Goal: Task Accomplishment & Management: Use online tool/utility

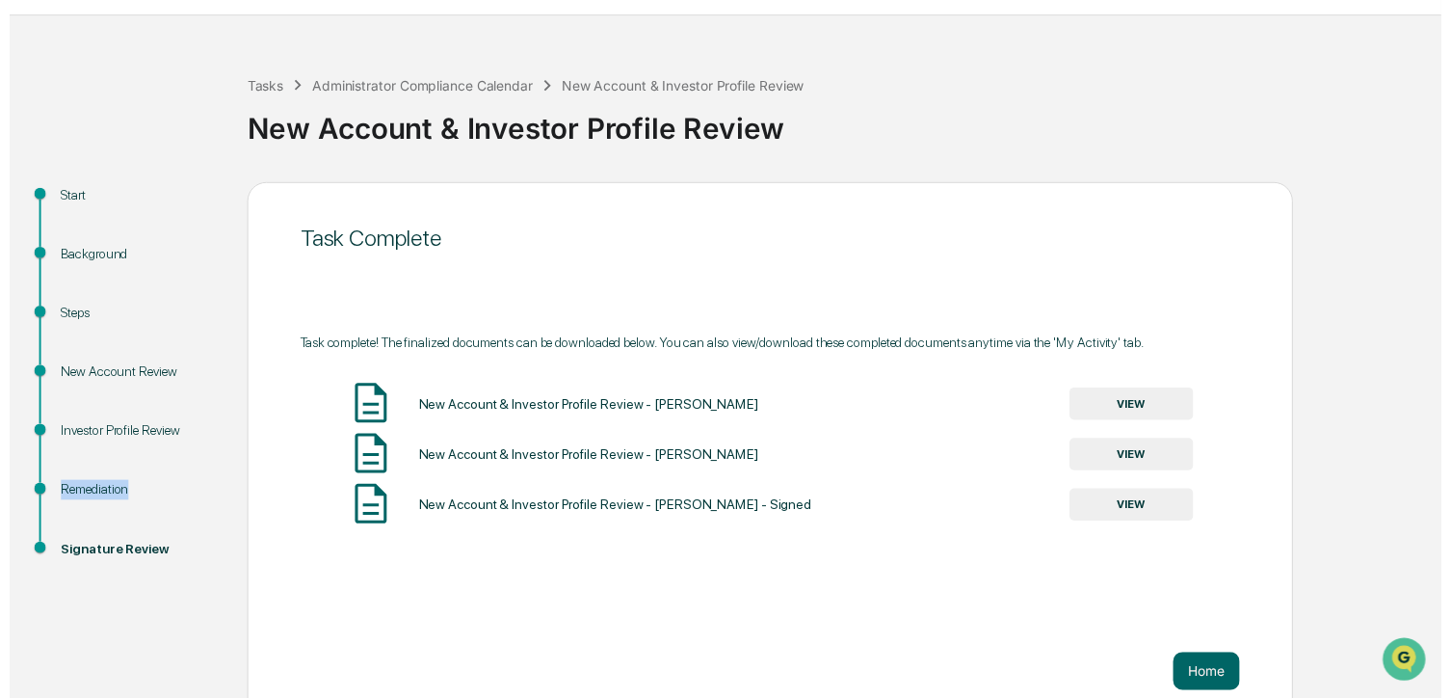
scroll to position [70, 0]
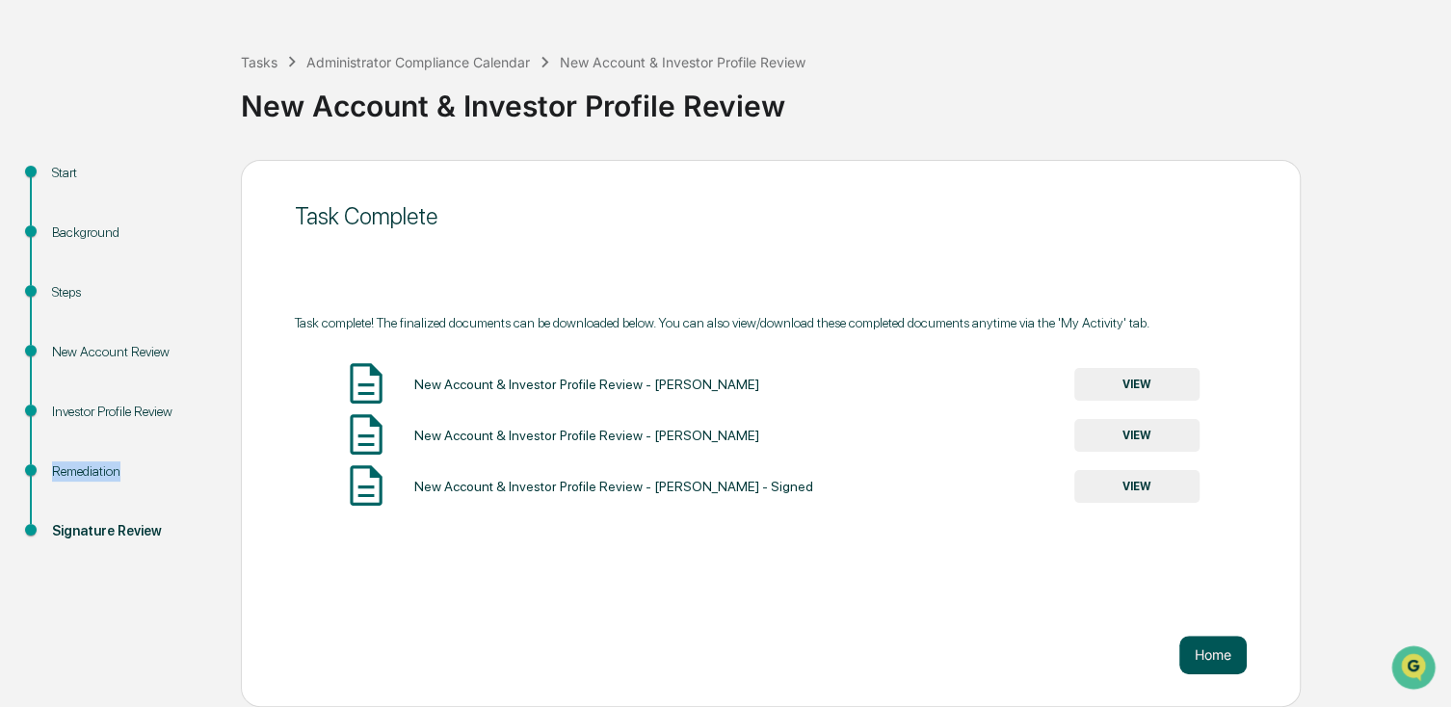
click at [1211, 647] on button "Home" at bounding box center [1212, 655] width 67 height 39
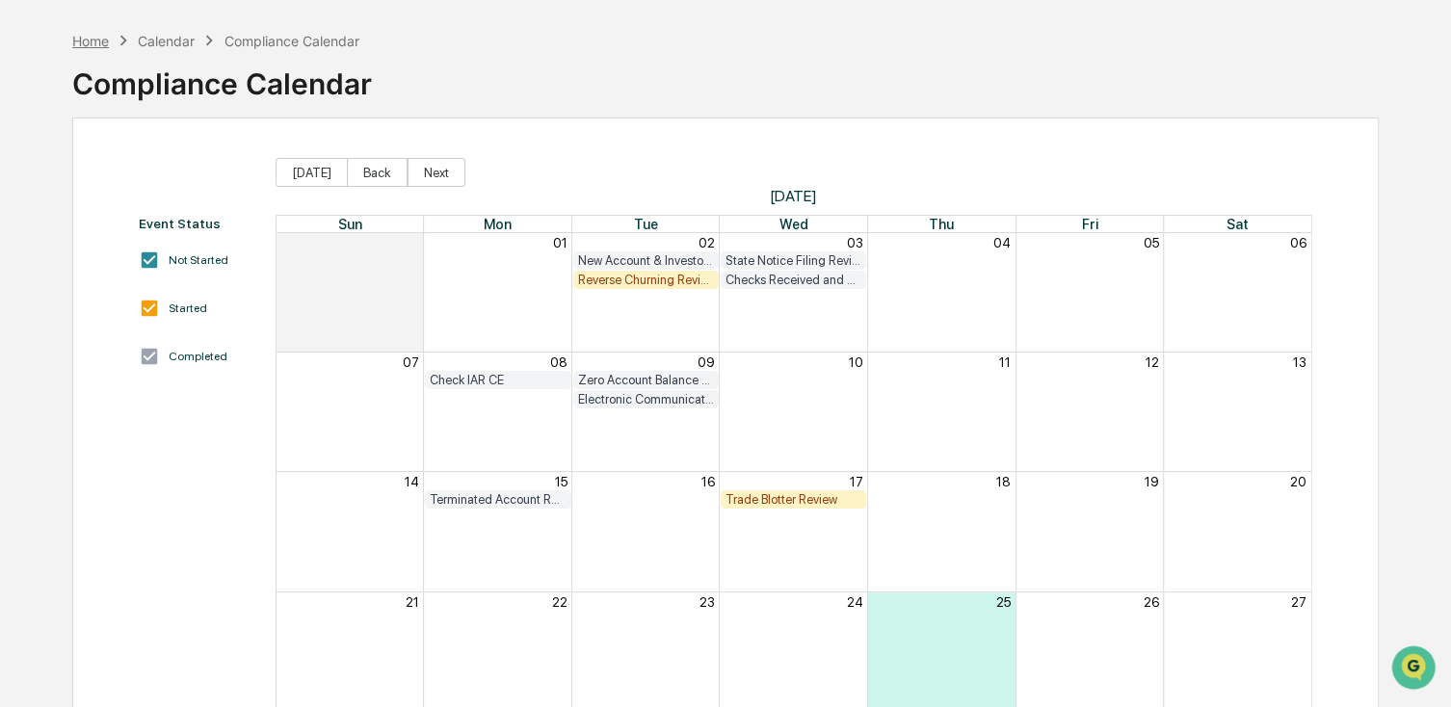
click at [99, 40] on div "Home" at bounding box center [90, 41] width 37 height 16
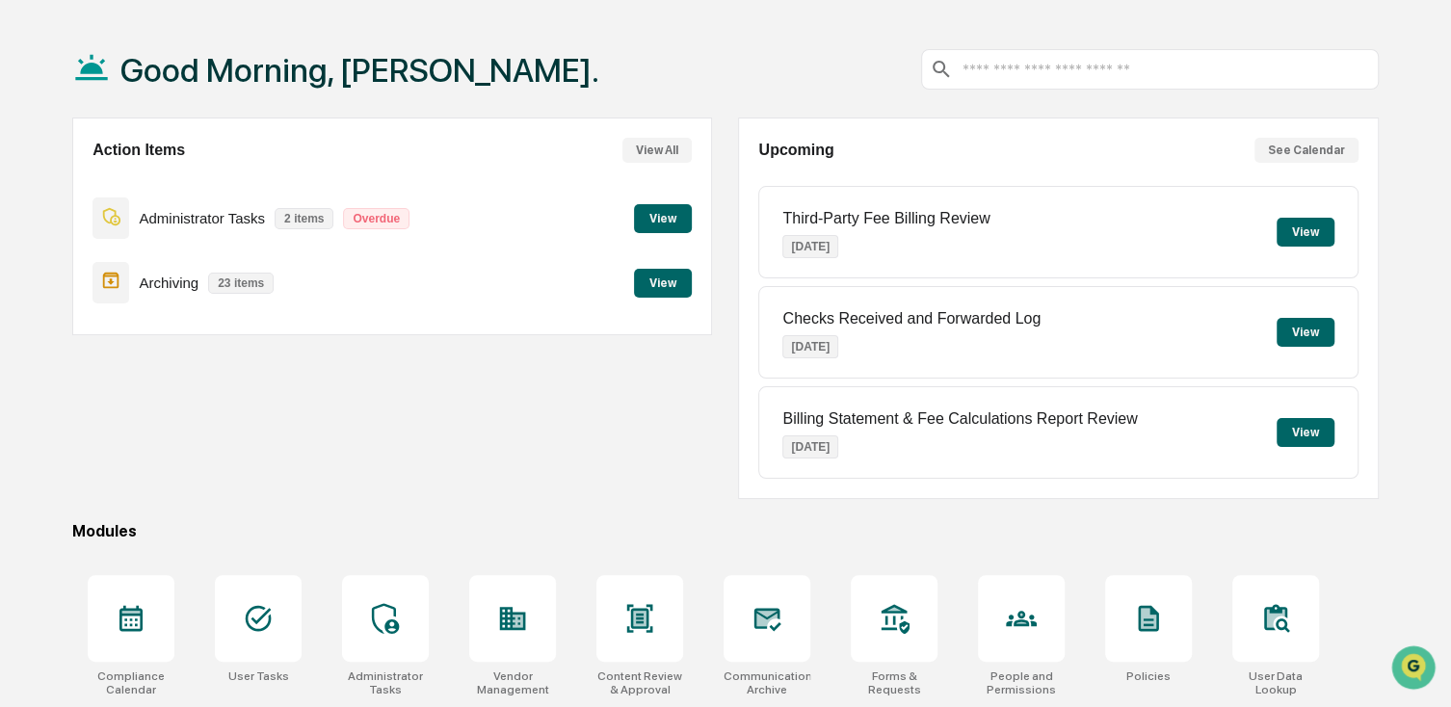
click at [652, 218] on button "View" at bounding box center [663, 218] width 58 height 29
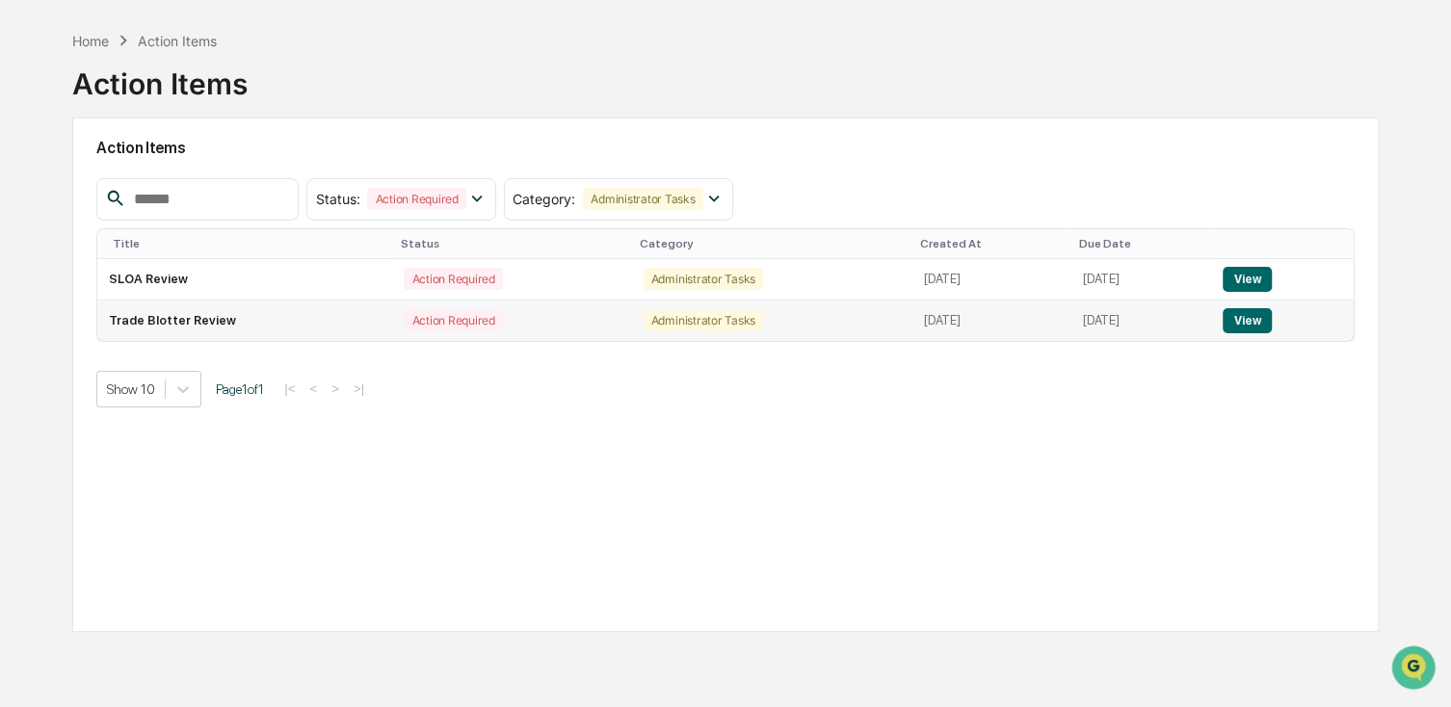
click at [190, 320] on td "Trade Blotter Review" at bounding box center [244, 321] width 295 height 40
click at [1268, 331] on button "View" at bounding box center [1247, 320] width 49 height 25
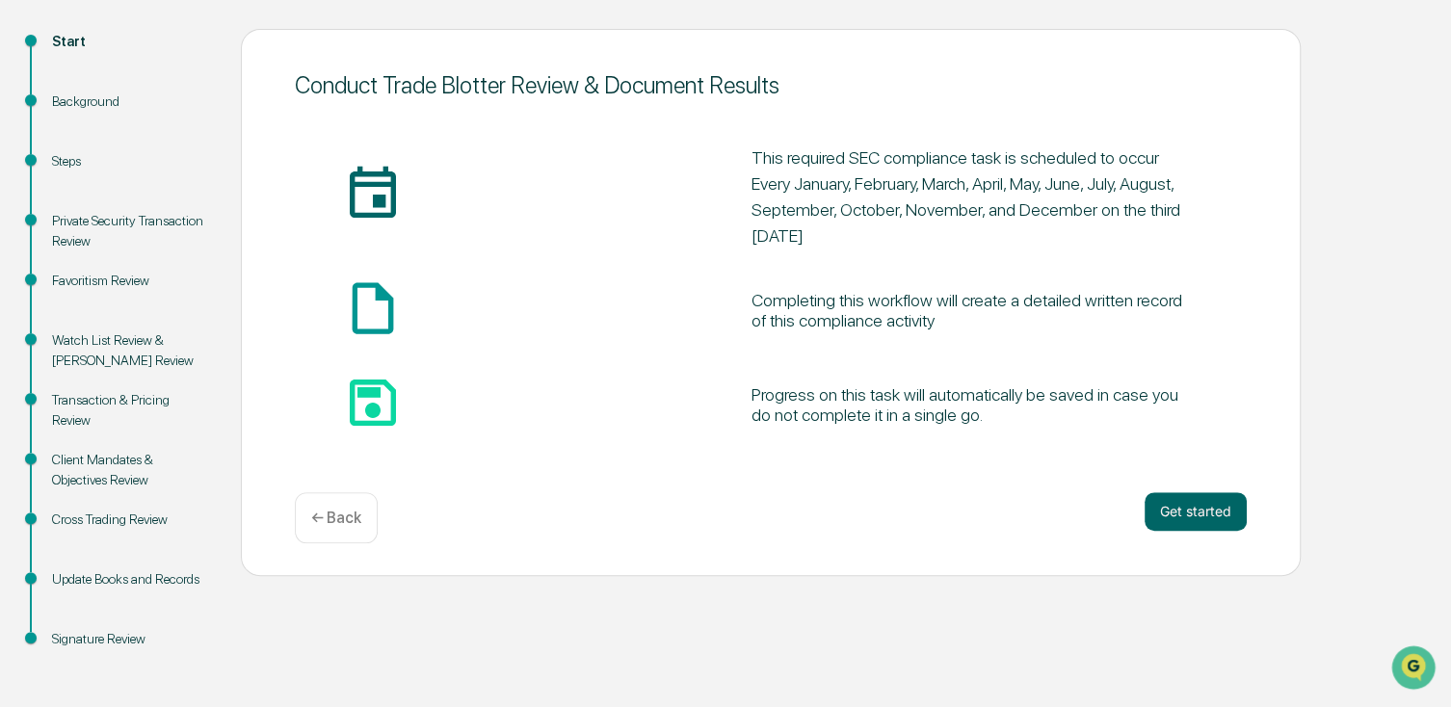
scroll to position [201, 0]
click at [1183, 503] on button "Get started" at bounding box center [1196, 511] width 102 height 39
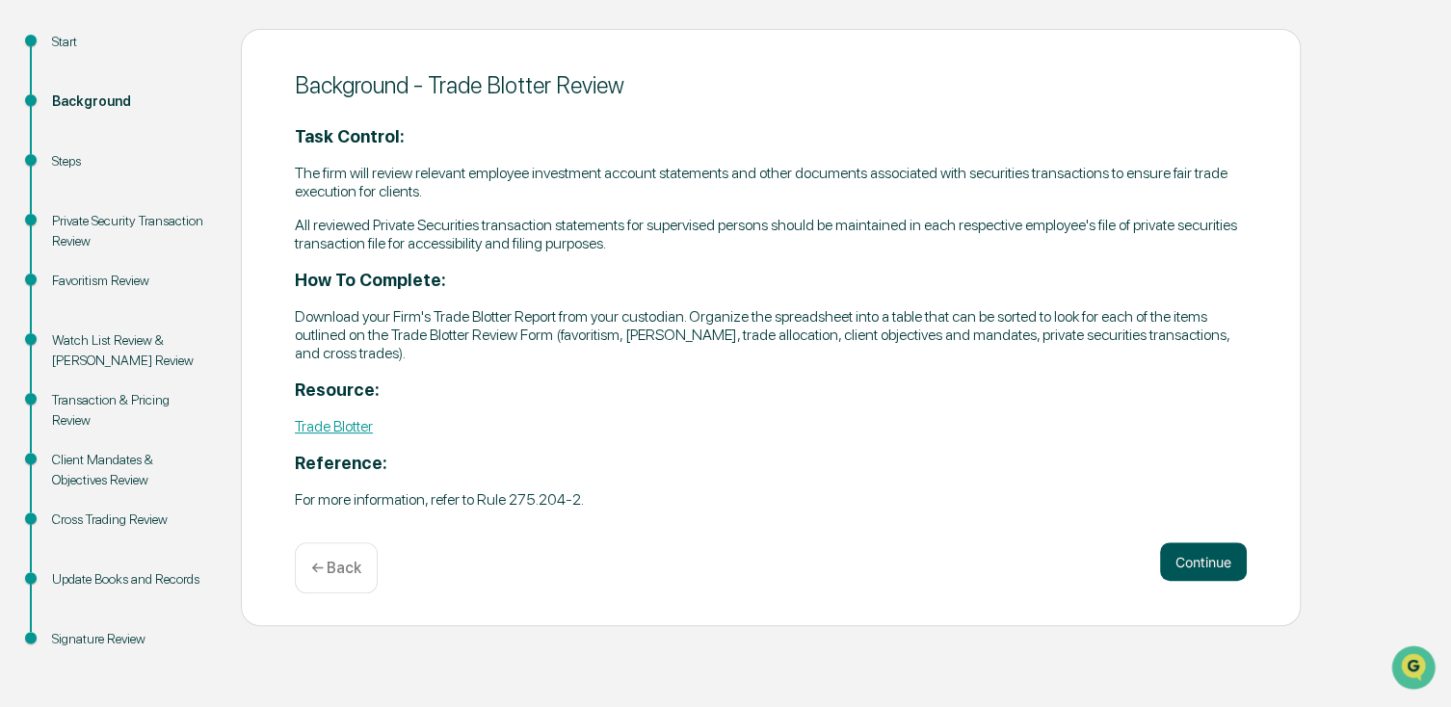
click at [1179, 547] on button "Continue" at bounding box center [1203, 562] width 87 height 39
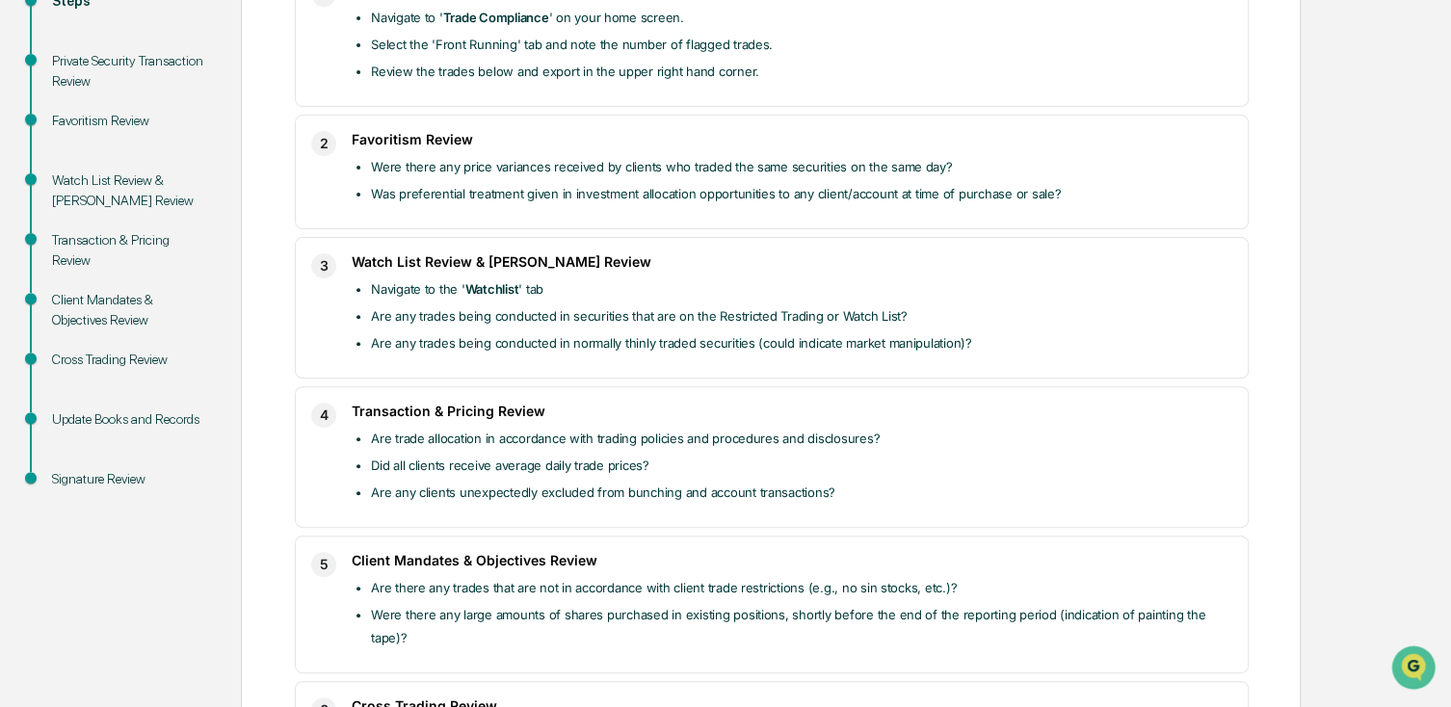
scroll to position [394, 0]
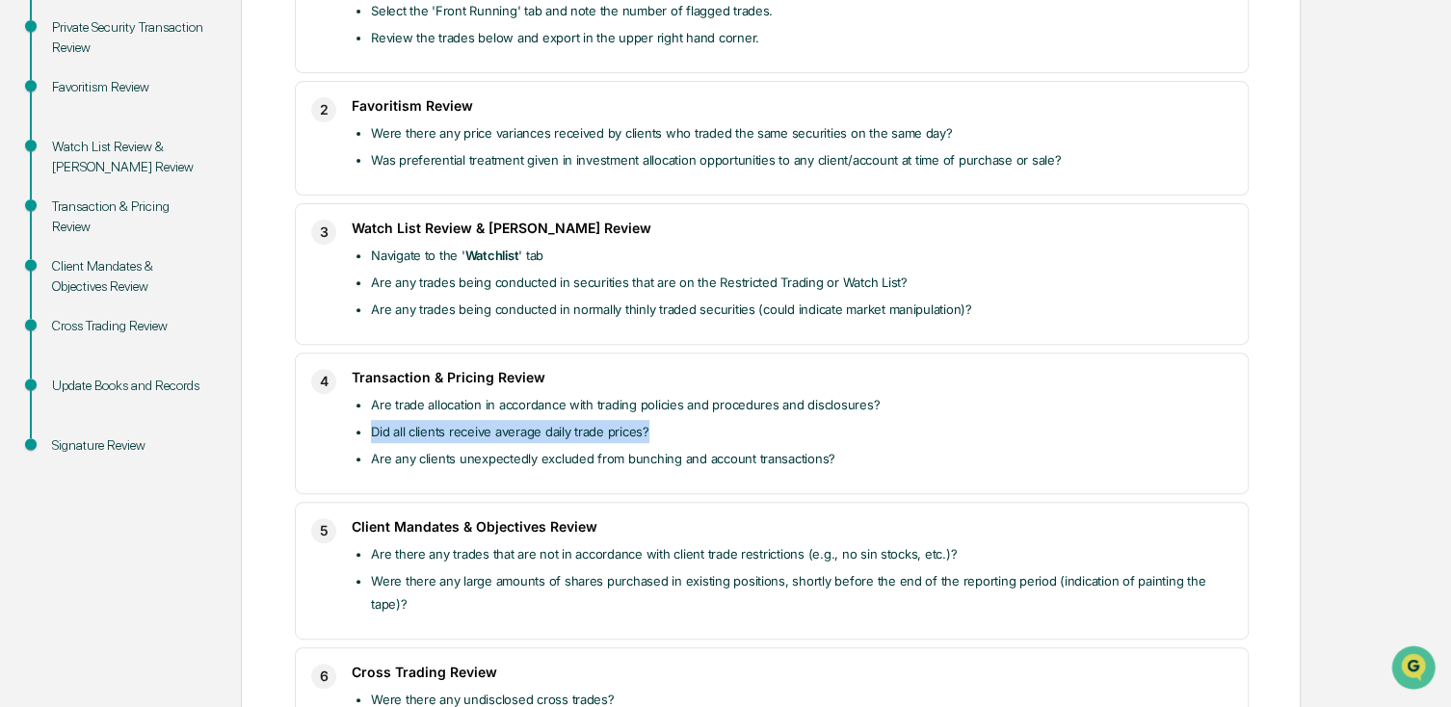
drag, startPoint x: 650, startPoint y: 434, endPoint x: 360, endPoint y: 435, distance: 290.1
click at [371, 435] on li "Did all clients receive average daily trade prices?" at bounding box center [801, 431] width 861 height 23
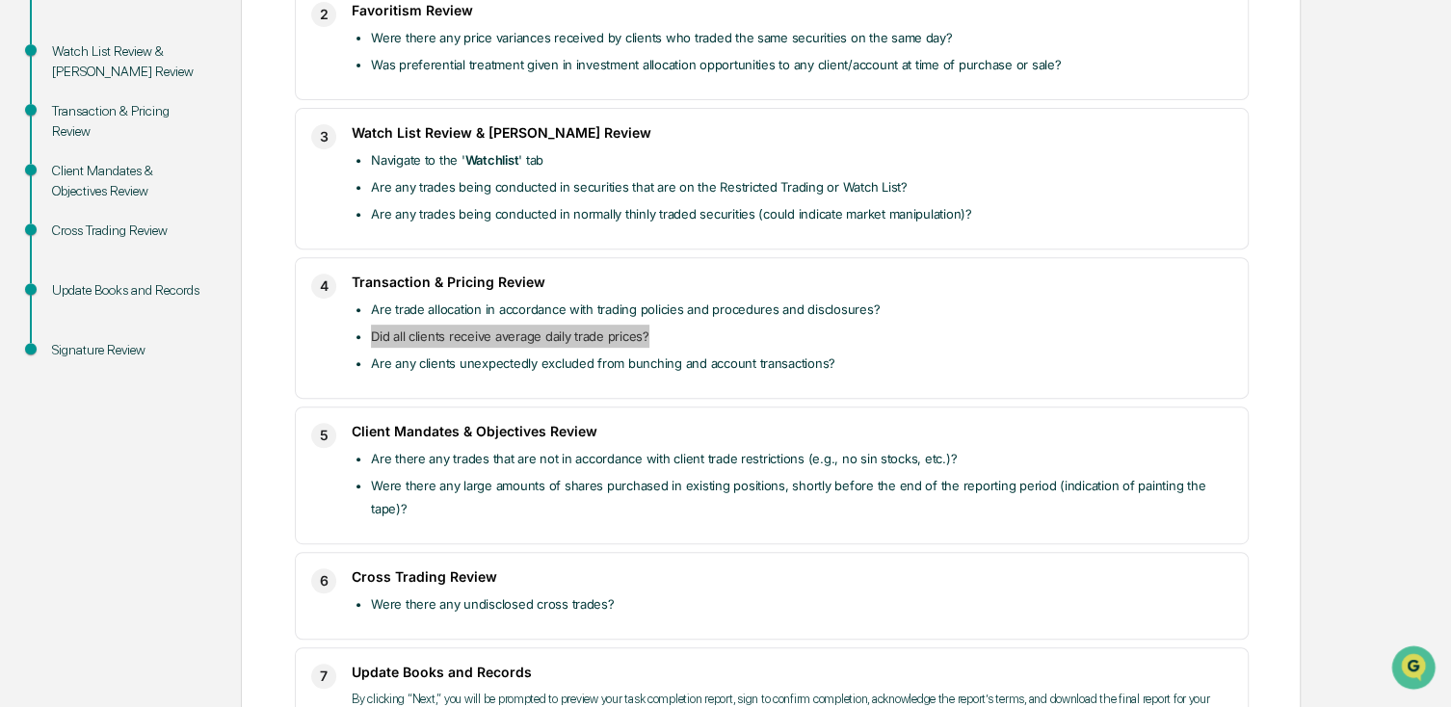
scroll to position [490, 0]
click at [512, 592] on li "Were there any undisclosed cross trades?" at bounding box center [801, 603] width 861 height 23
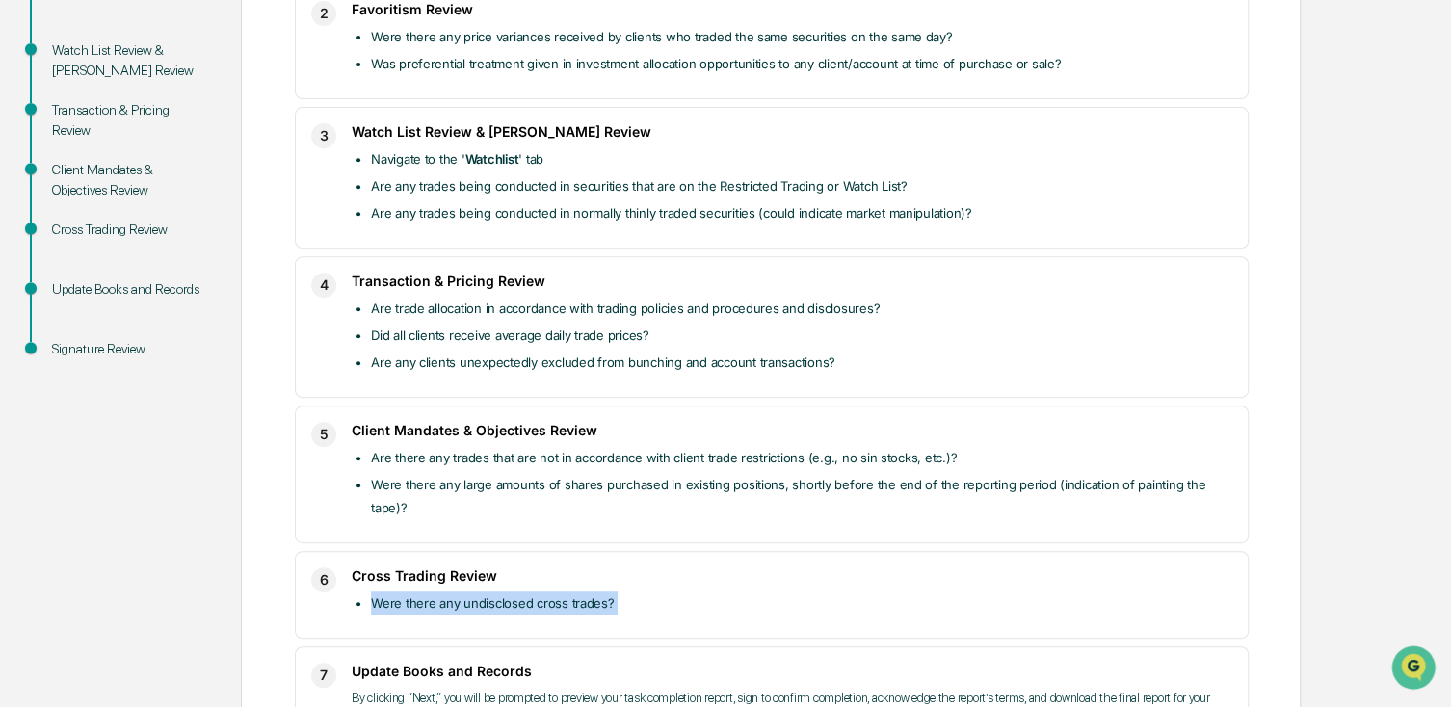
copy li "Were there any undisclosed cross trades?"
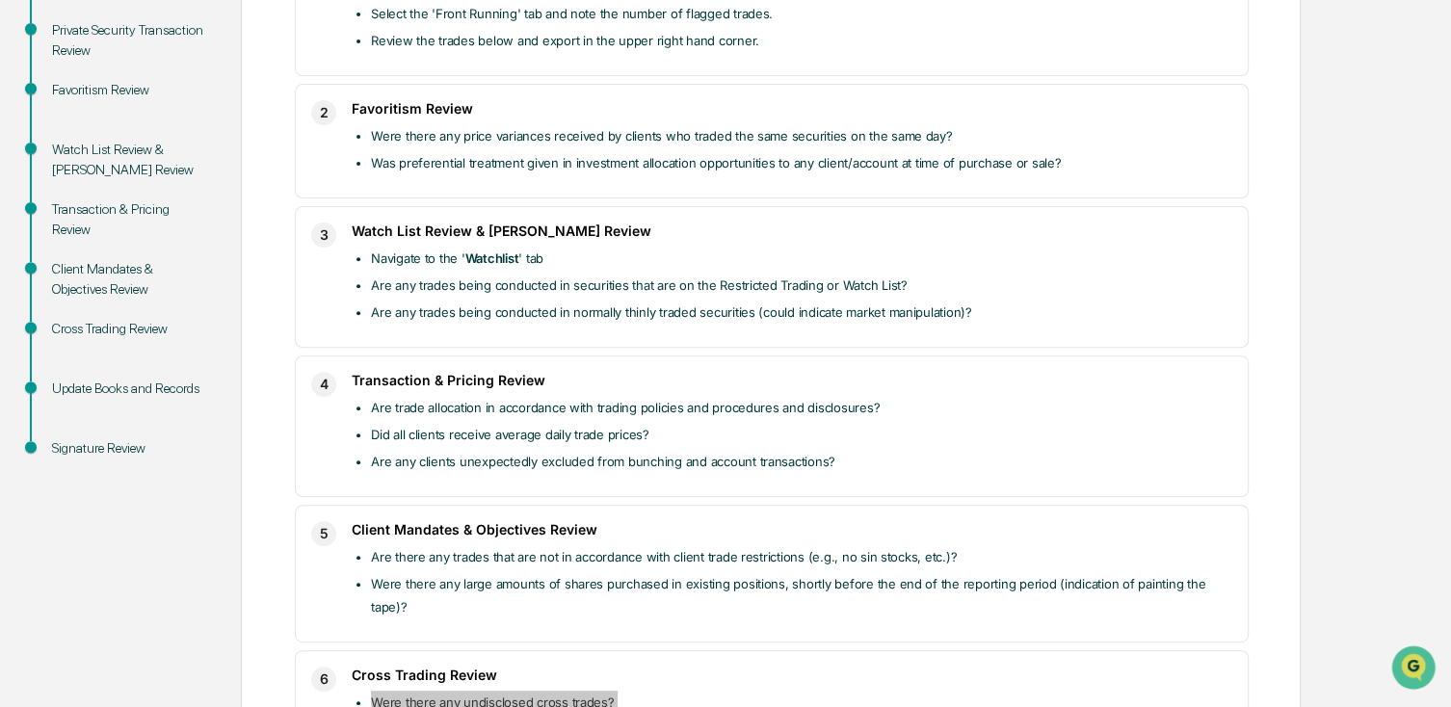
scroll to position [363, 0]
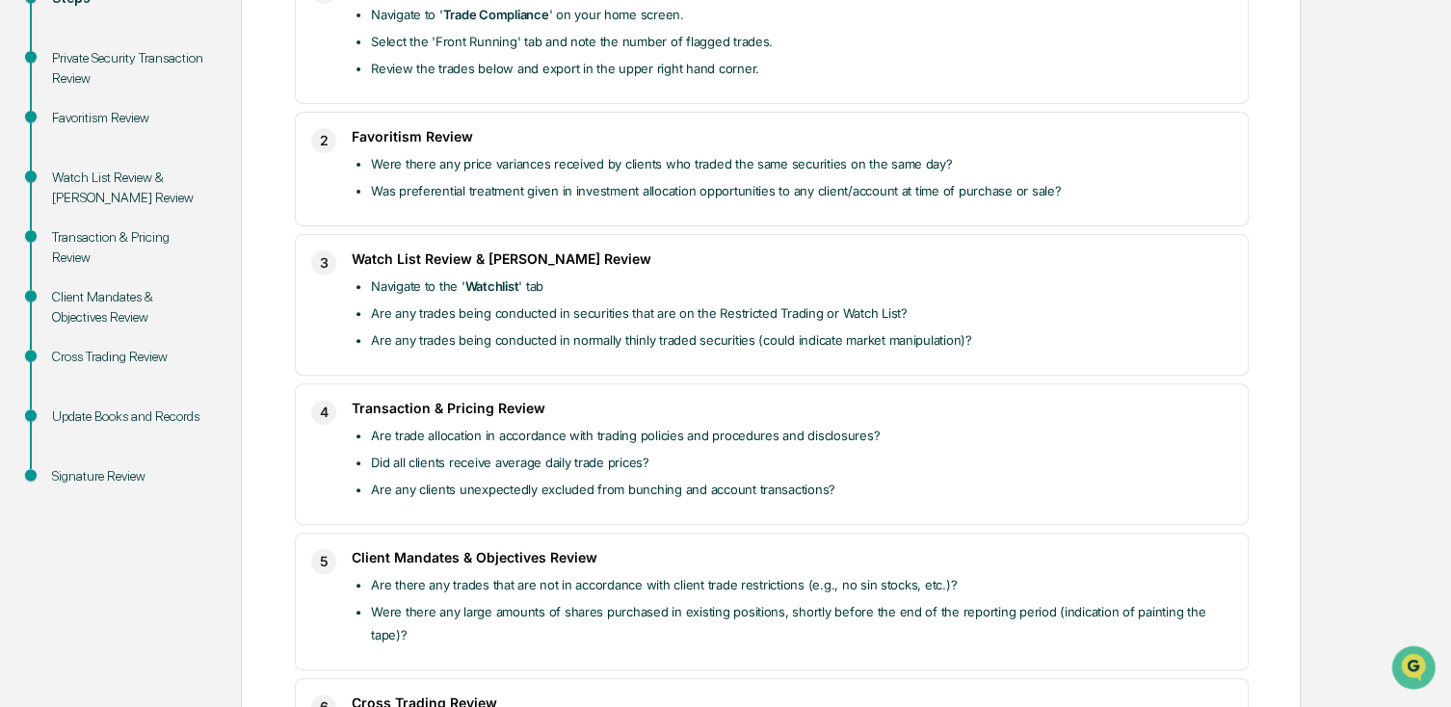
click at [460, 344] on li "Are any trades being conducted in normally thinly traded securities (could indi…" at bounding box center [801, 340] width 861 height 23
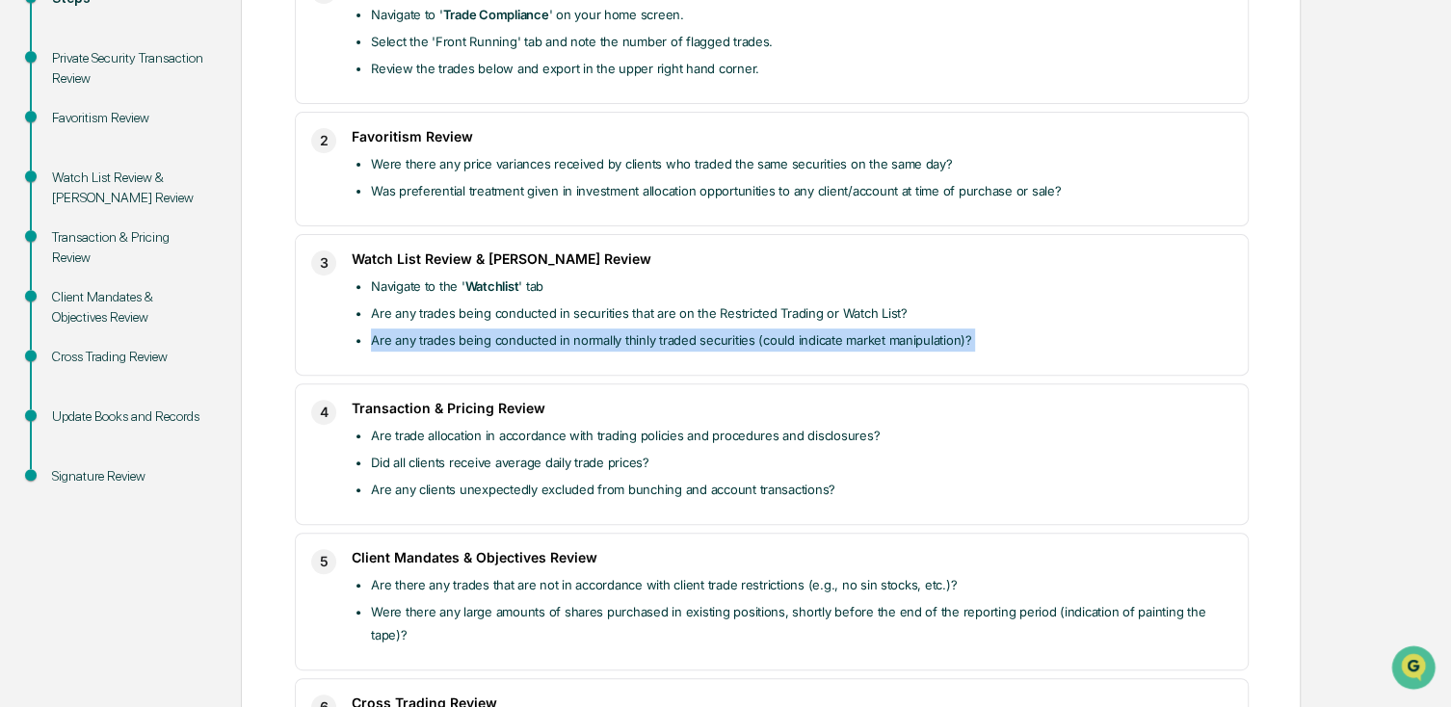
click at [460, 344] on li "Are any trades being conducted in normally thinly traded securities (could indi…" at bounding box center [801, 340] width 861 height 23
copy li "Are any trades being conducted in normally thinly traded securities (could indi…"
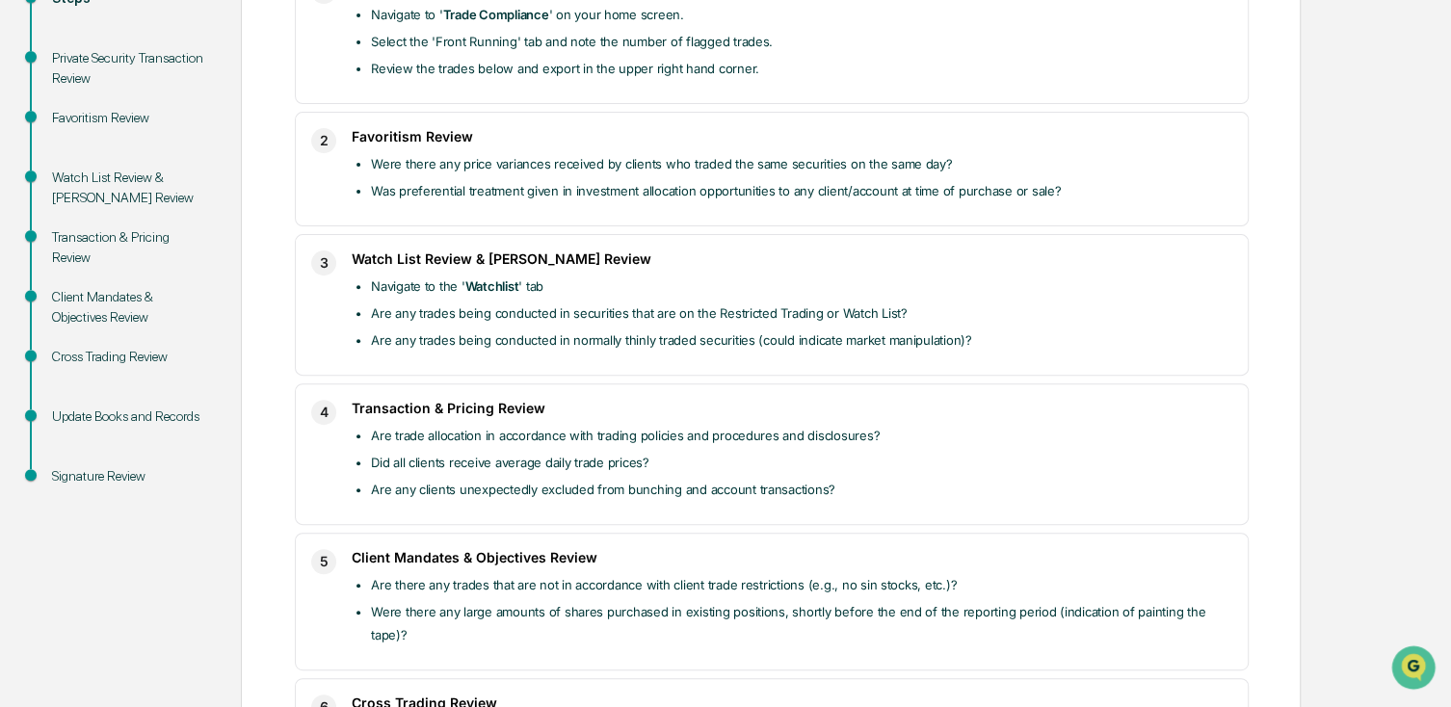
click at [445, 293] on li "Navigate to the ' Watchlist ' tab" at bounding box center [801, 286] width 861 height 23
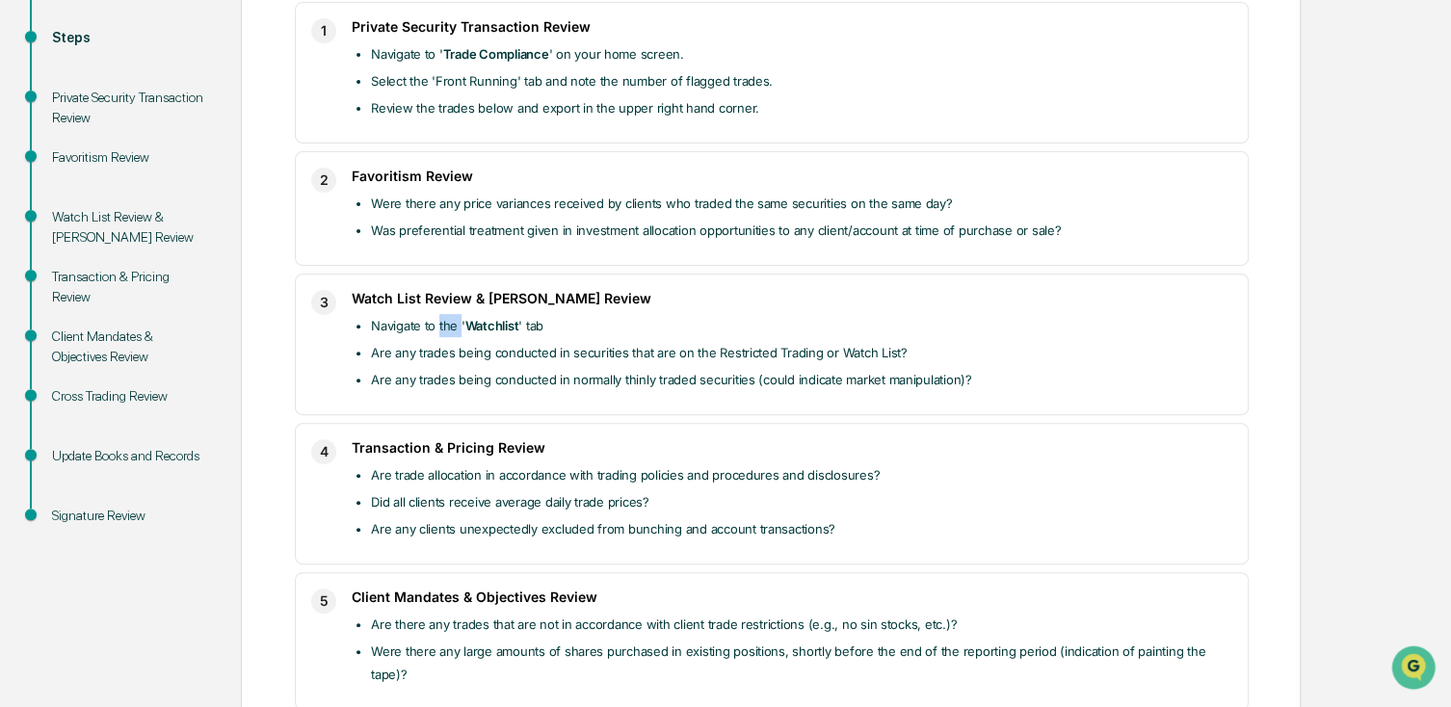
scroll to position [267, 0]
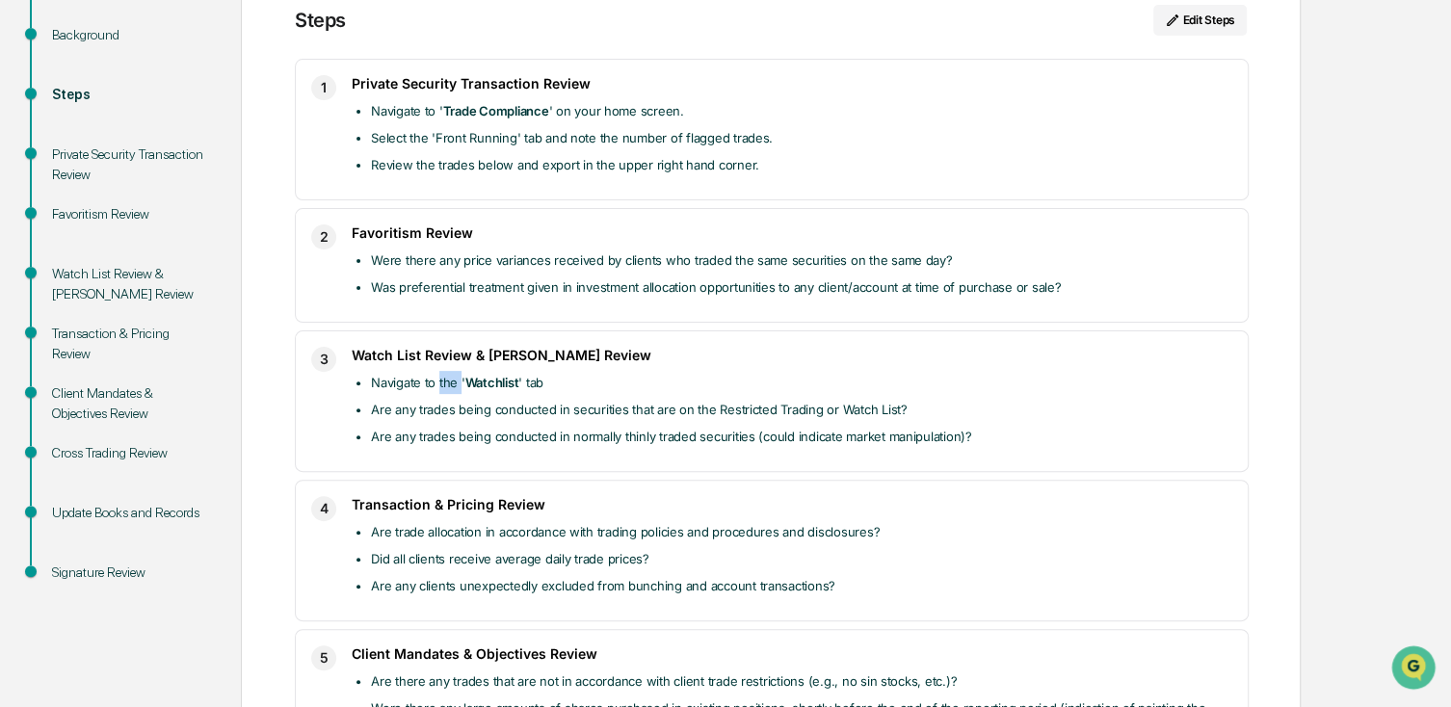
click at [436, 293] on li "Was preferential treatment given in investment allocation opportunities to any …" at bounding box center [801, 287] width 861 height 23
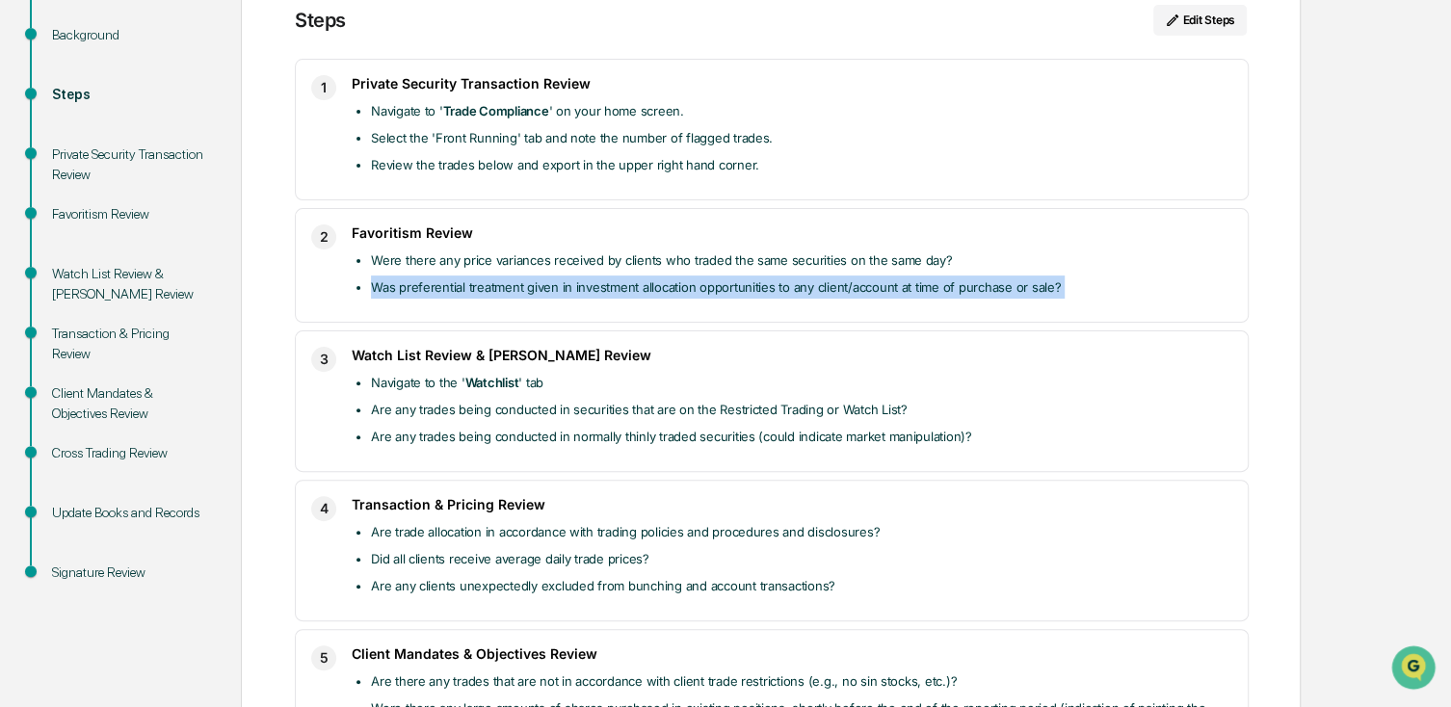
click at [436, 293] on li "Was preferential treatment given in investment allocation opportunities to any …" at bounding box center [801, 287] width 861 height 23
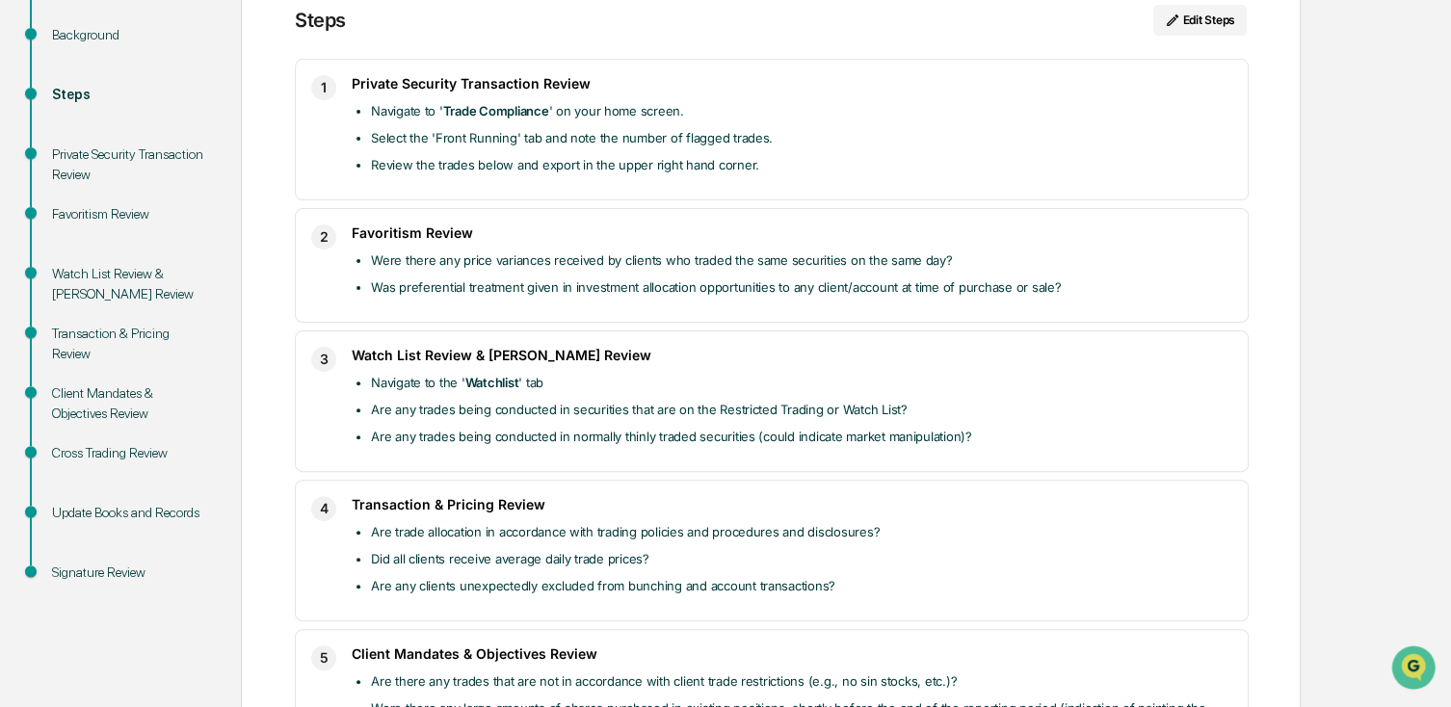
click at [754, 265] on li "Were there any price variances received by clients who traded the same securiti…" at bounding box center [801, 260] width 861 height 23
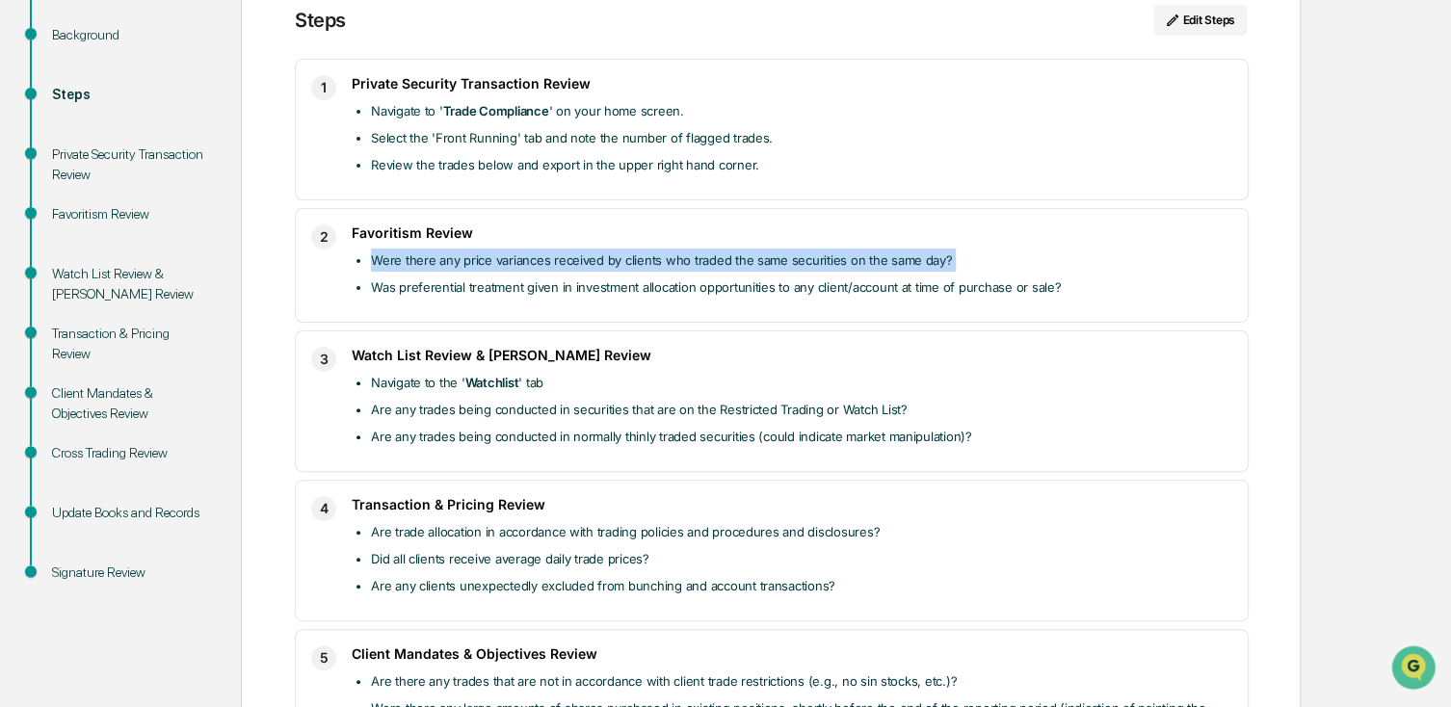
click at [754, 265] on li "Were there any price variances received by clients who traded the same securiti…" at bounding box center [801, 260] width 861 height 23
copy li "Were there any price variances received by clients who traded the same securiti…"
